Goal: Information Seeking & Learning: Learn about a topic

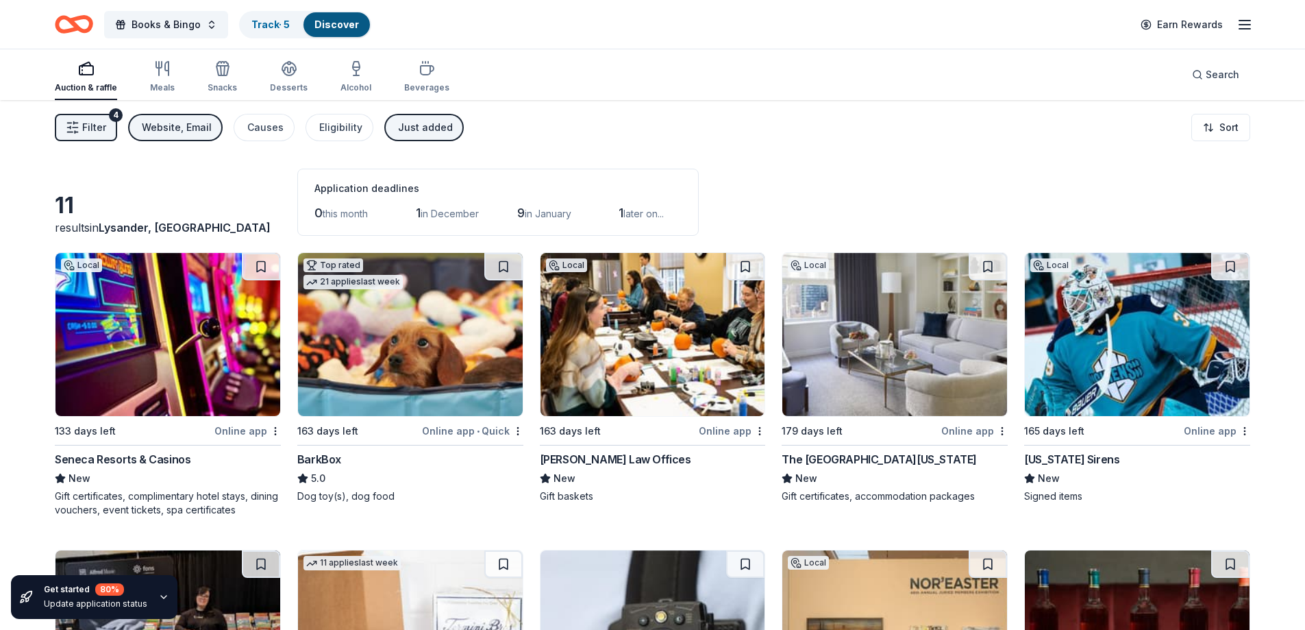
click at [421, 128] on div "Just added" at bounding box center [425, 127] width 55 height 16
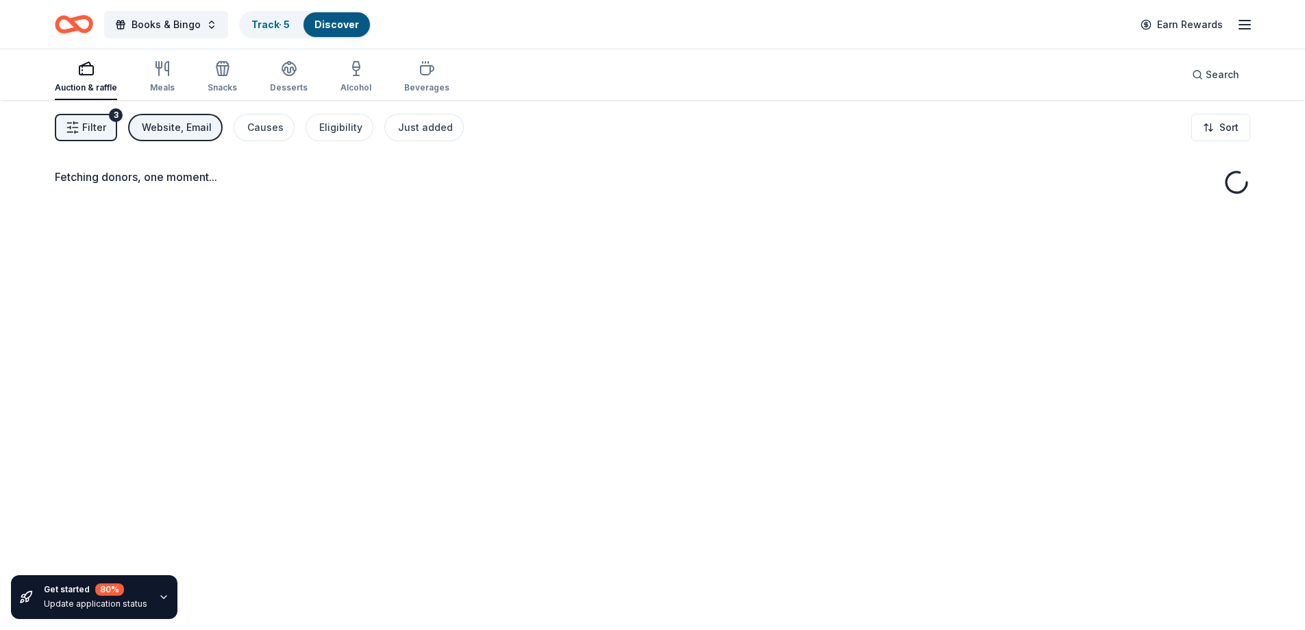
click at [155, 132] on div "Website, Email" at bounding box center [177, 127] width 70 height 16
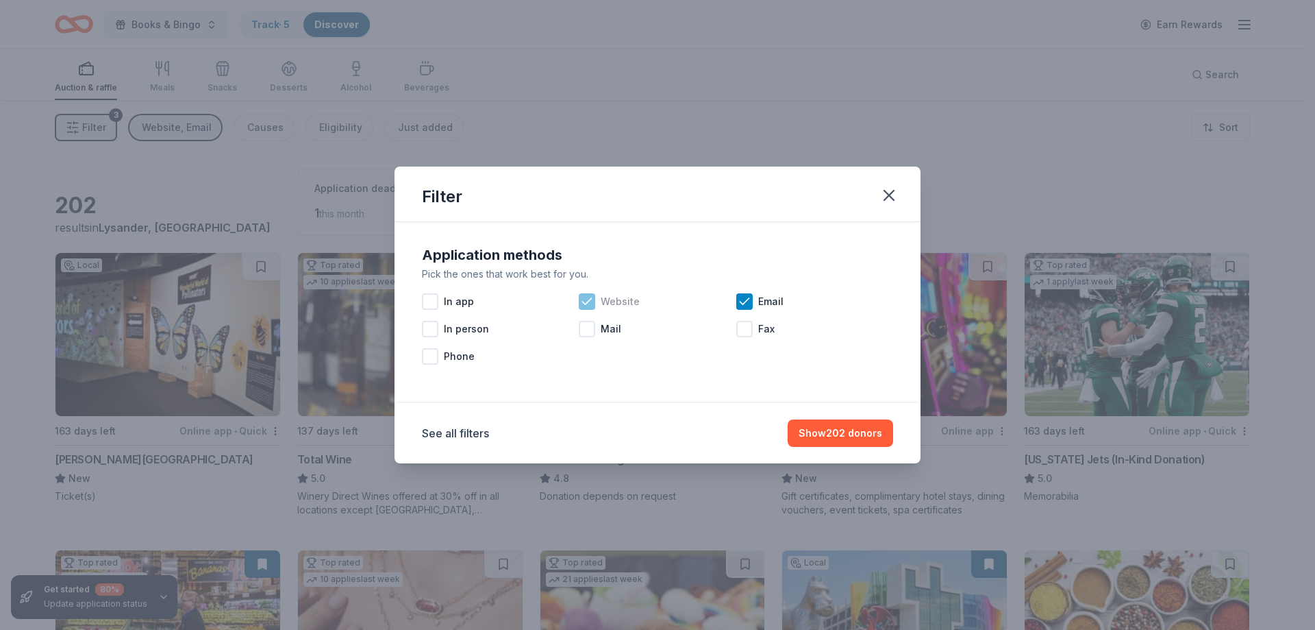
click at [586, 299] on icon at bounding box center [587, 302] width 14 height 14
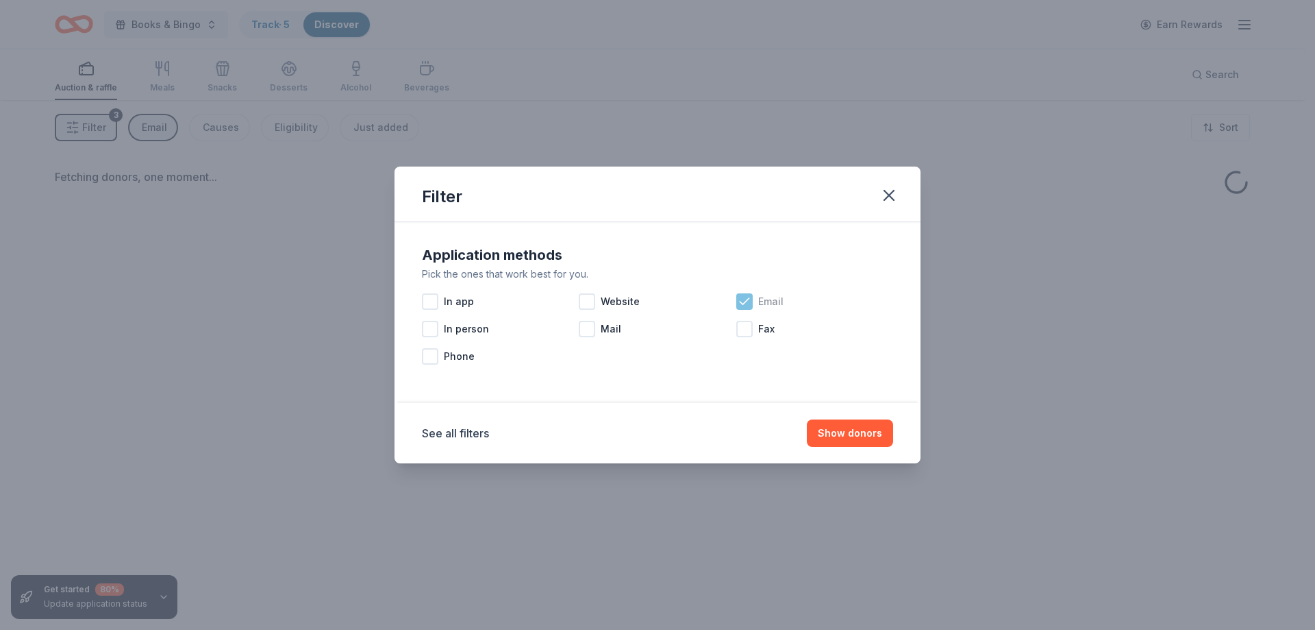
click at [743, 297] on icon at bounding box center [745, 302] width 14 height 14
click at [840, 430] on button "Show donors" at bounding box center [850, 432] width 86 height 27
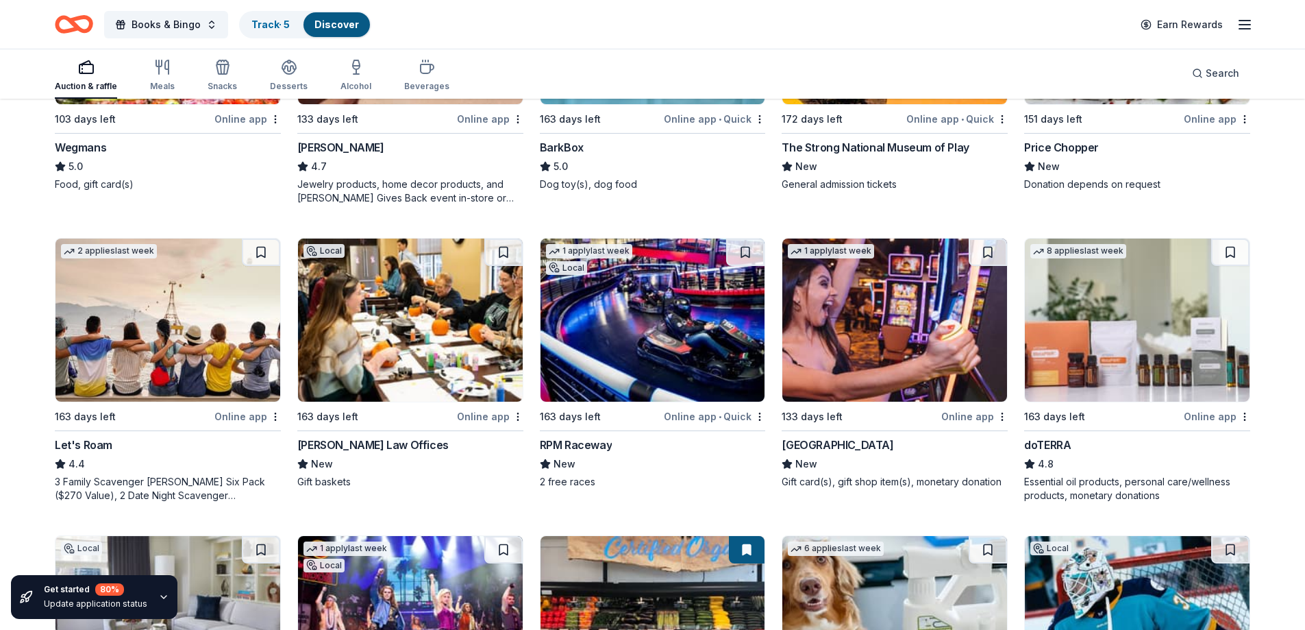
scroll to position [617, 0]
